Goal: Information Seeking & Learning: Learn about a topic

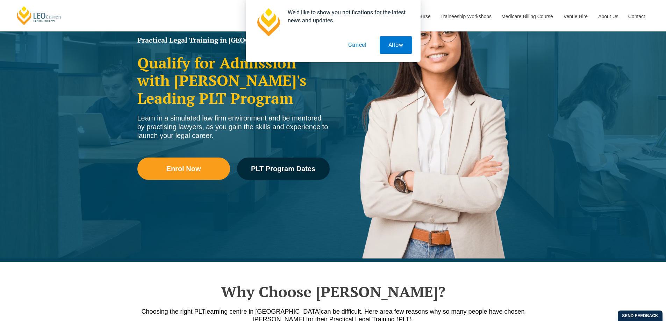
click at [354, 40] on button "Cancel" at bounding box center [357, 44] width 36 height 17
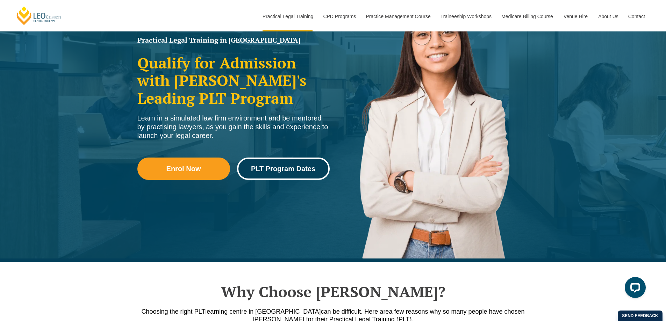
click at [293, 166] on span "PLT Program Dates" at bounding box center [283, 168] width 64 height 7
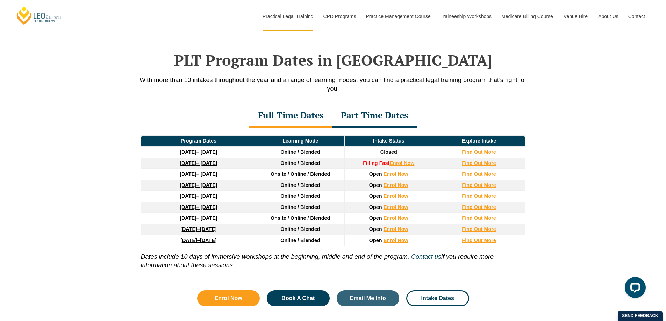
scroll to position [912, 0]
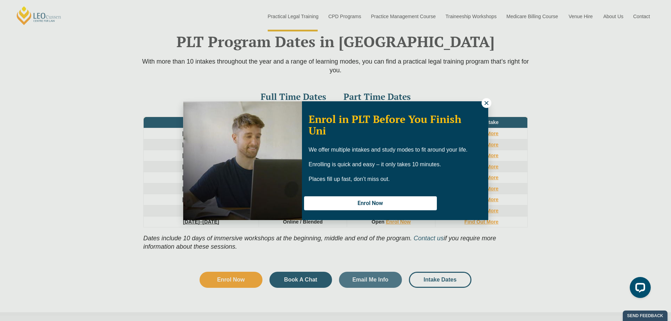
click at [482, 102] on button at bounding box center [486, 103] width 10 height 10
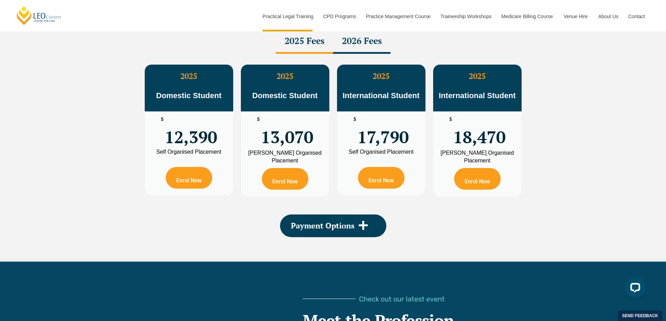
scroll to position [1285, 0]
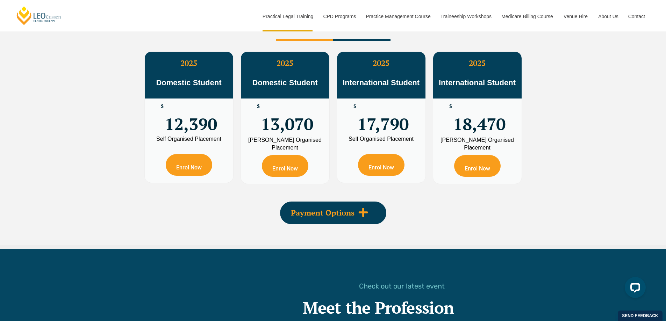
click at [336, 213] on span "Payment Options" at bounding box center [323, 213] width 64 height 8
